Goal: Information Seeking & Learning: Learn about a topic

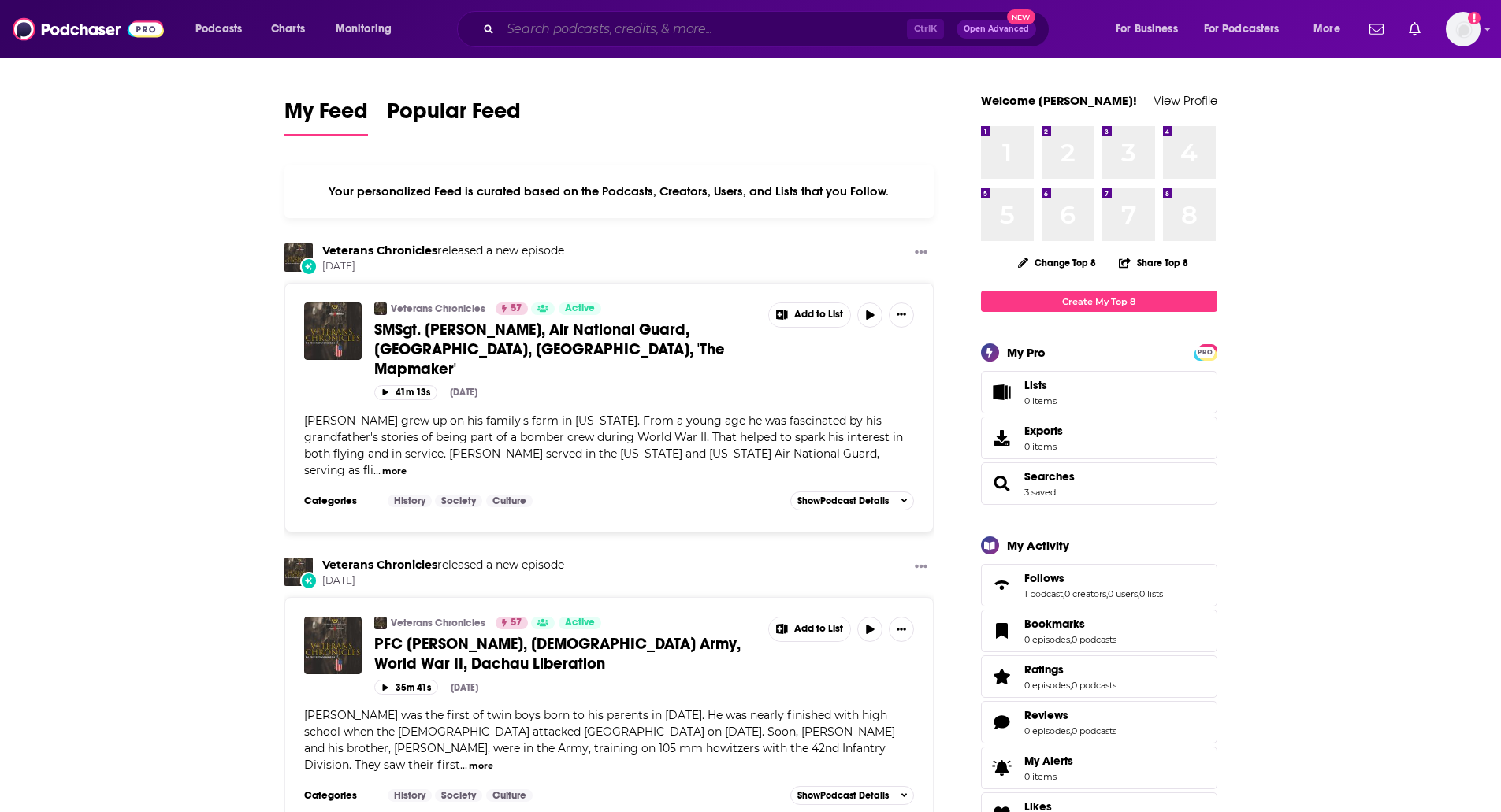
click at [789, 37] on input "Search podcasts, credits, & more..." at bounding box center [703, 29] width 407 height 25
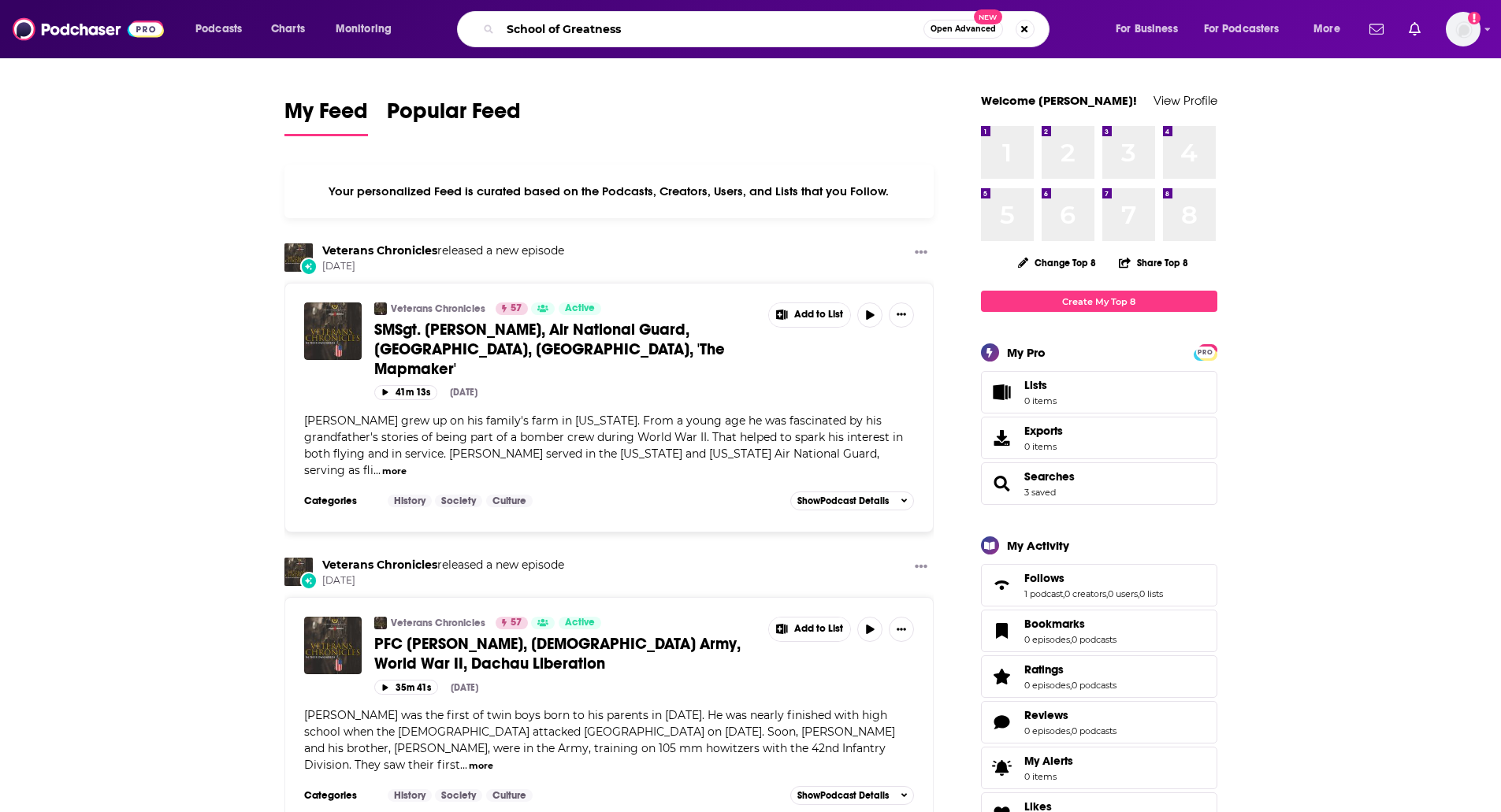
type input "School of Greatness"
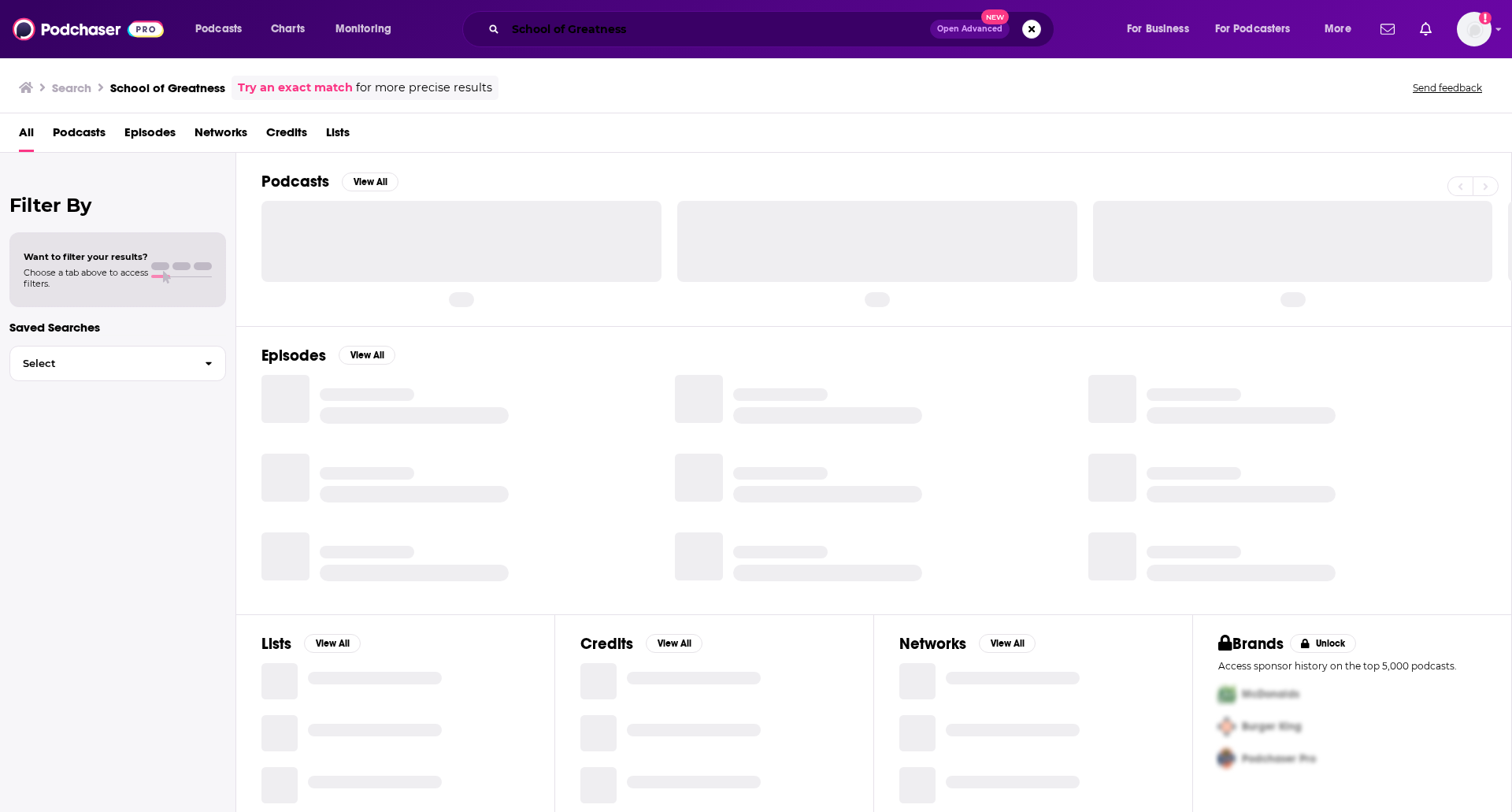
drag, startPoint x: 789, startPoint y: 37, endPoint x: 829, endPoint y: 503, distance: 467.7
click at [829, 503] on div "Podcasts Charts Monitoring School of Greatness Open Advanced New For Business F…" at bounding box center [756, 406] width 1512 height 812
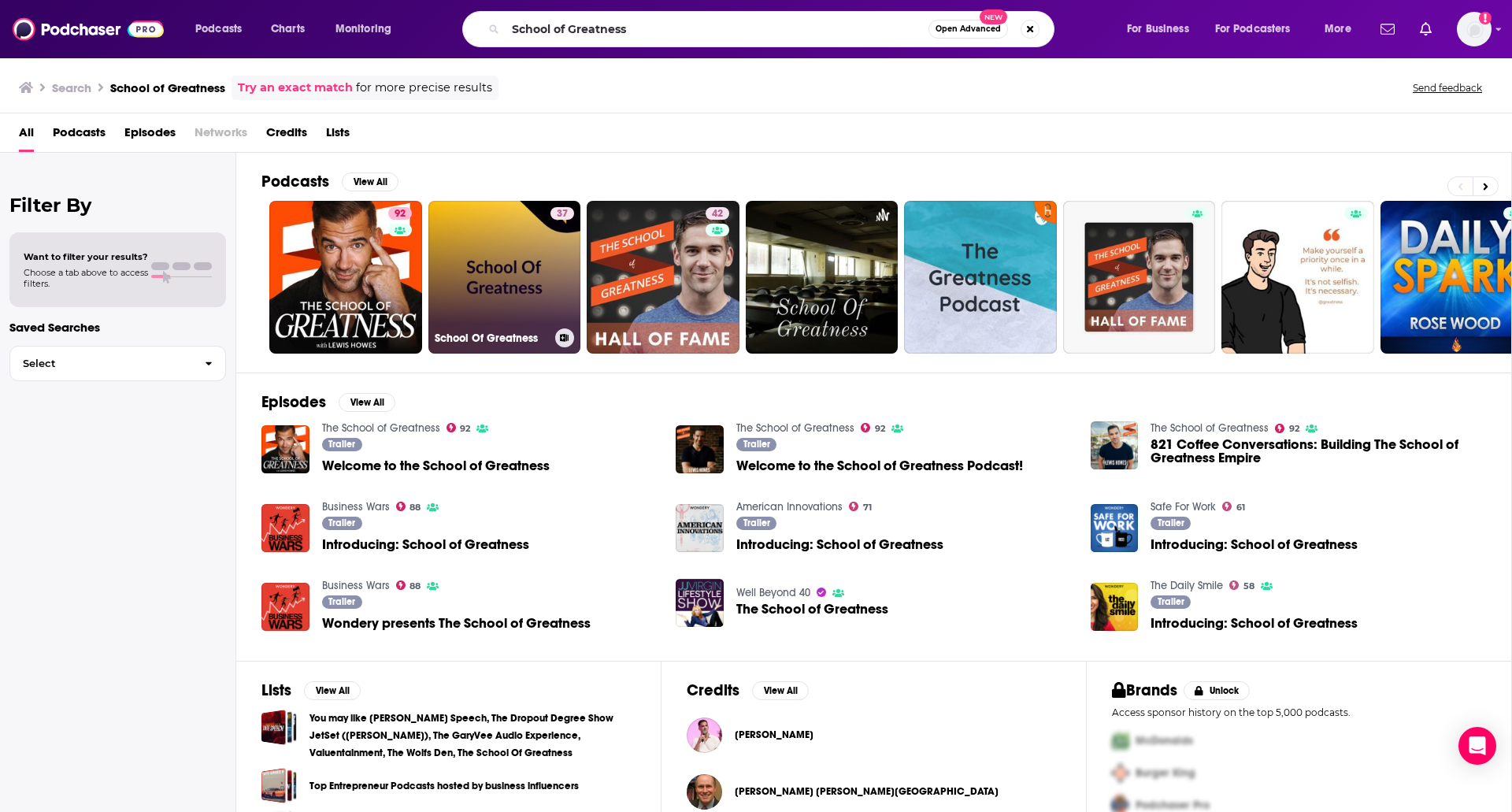
click at [496, 269] on link "37 School Of Greatness" at bounding box center [505, 278] width 153 height 153
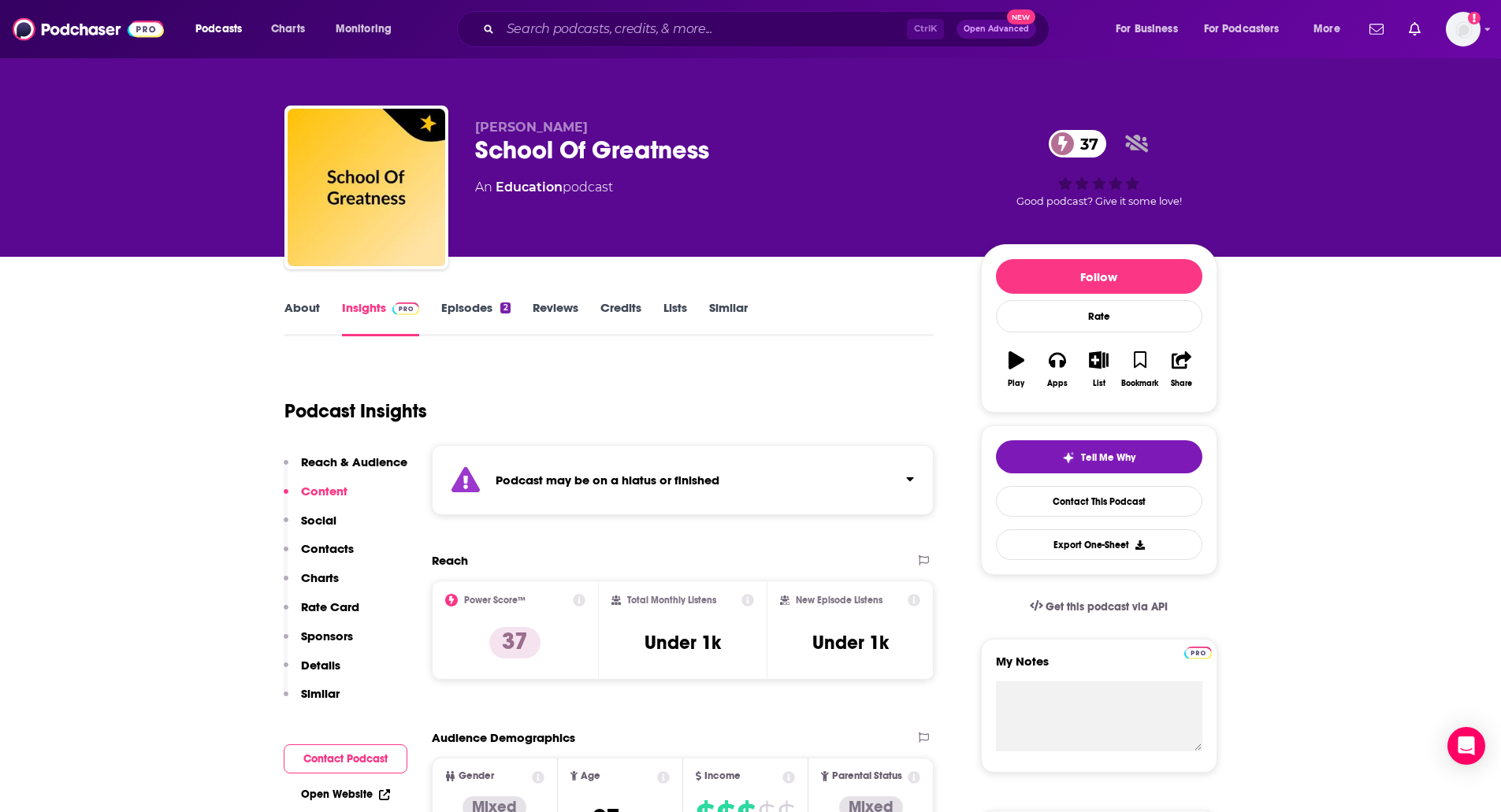
click at [469, 300] on link "Episodes 2" at bounding box center [475, 317] width 68 height 36
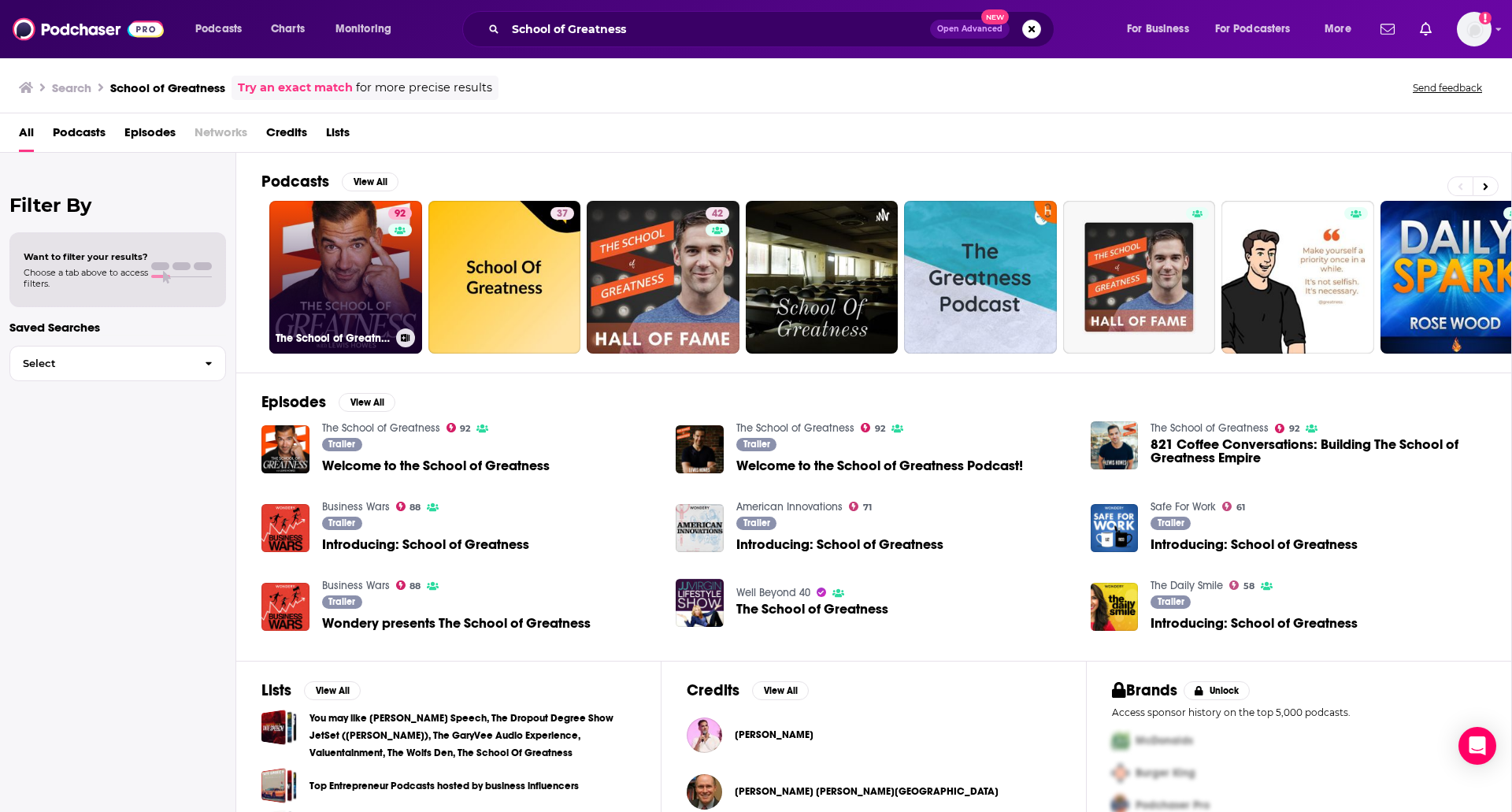
click at [326, 288] on link "92 The School of Greatness" at bounding box center [346, 278] width 153 height 153
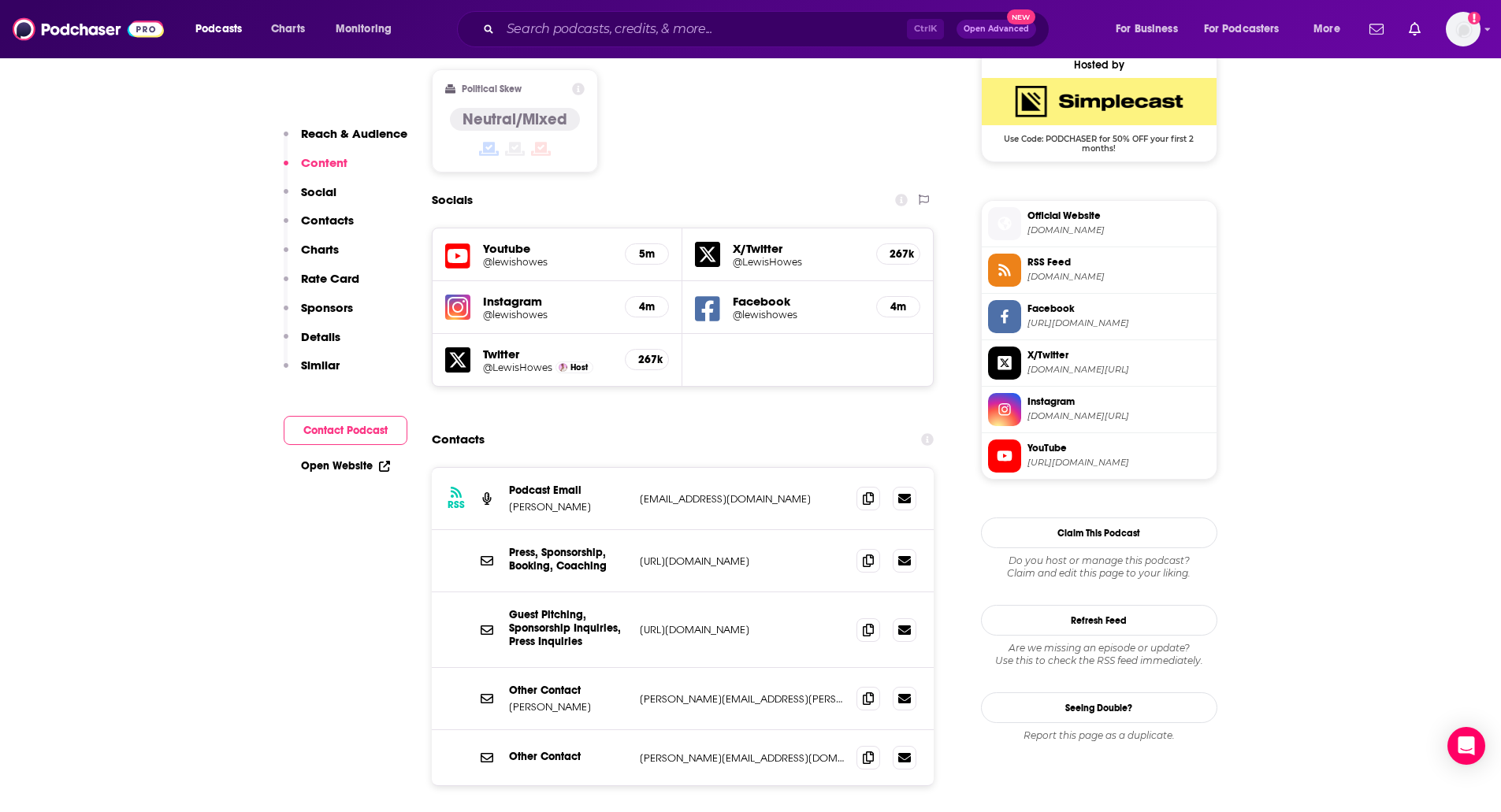
scroll to position [1357, 0]
